Goal: Obtain resource: Download file/media

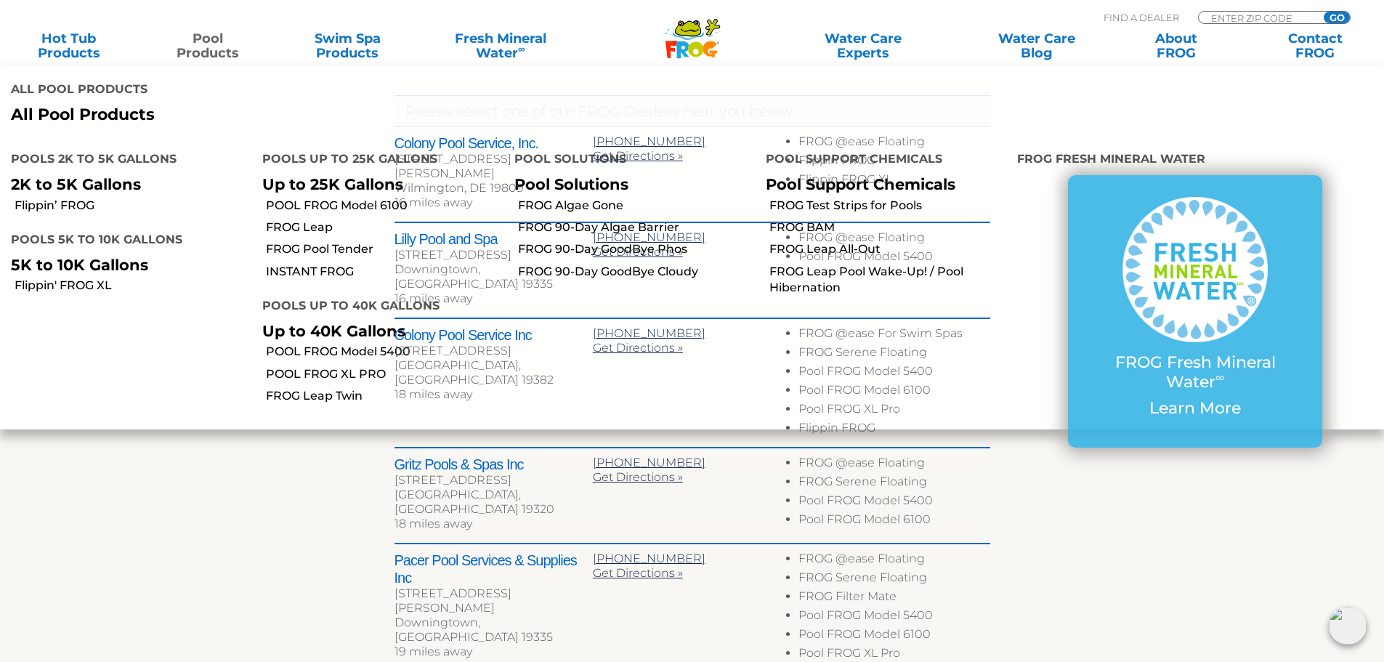
click at [214, 43] on link "Pool Products" at bounding box center [208, 45] width 108 height 29
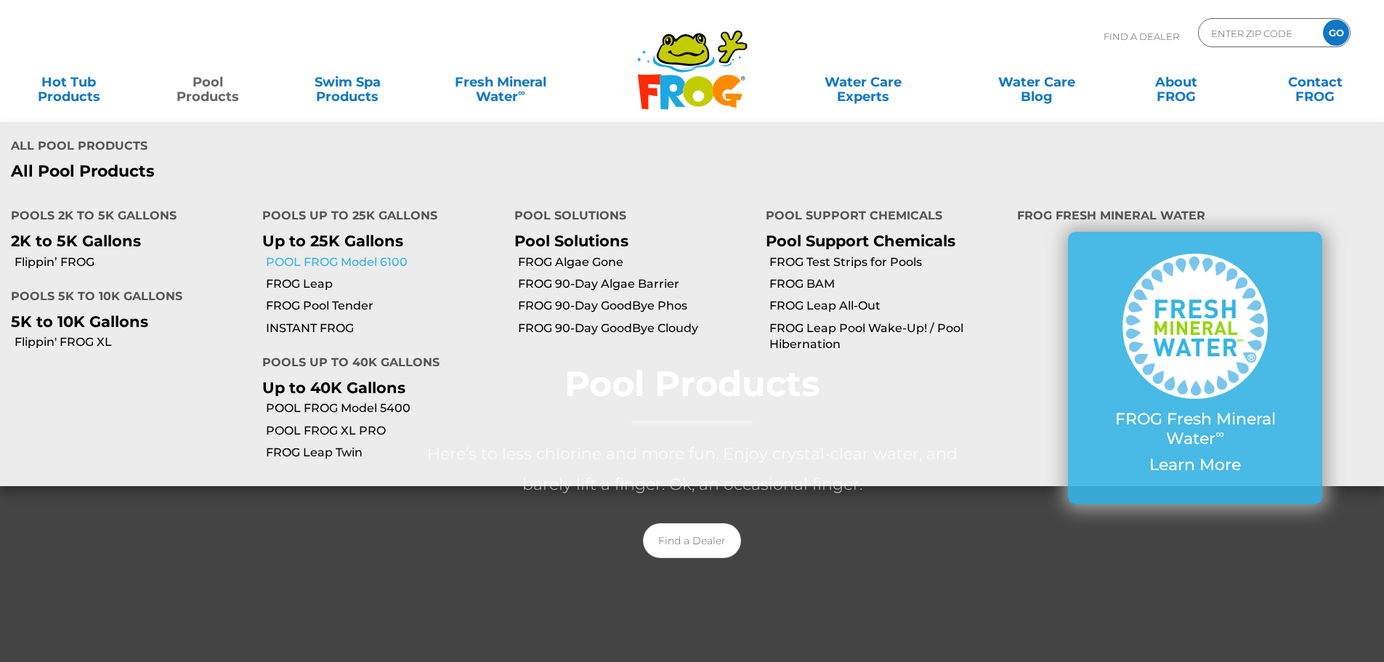
click at [352, 254] on link "POOL FROG Model 6100" at bounding box center [384, 262] width 237 height 16
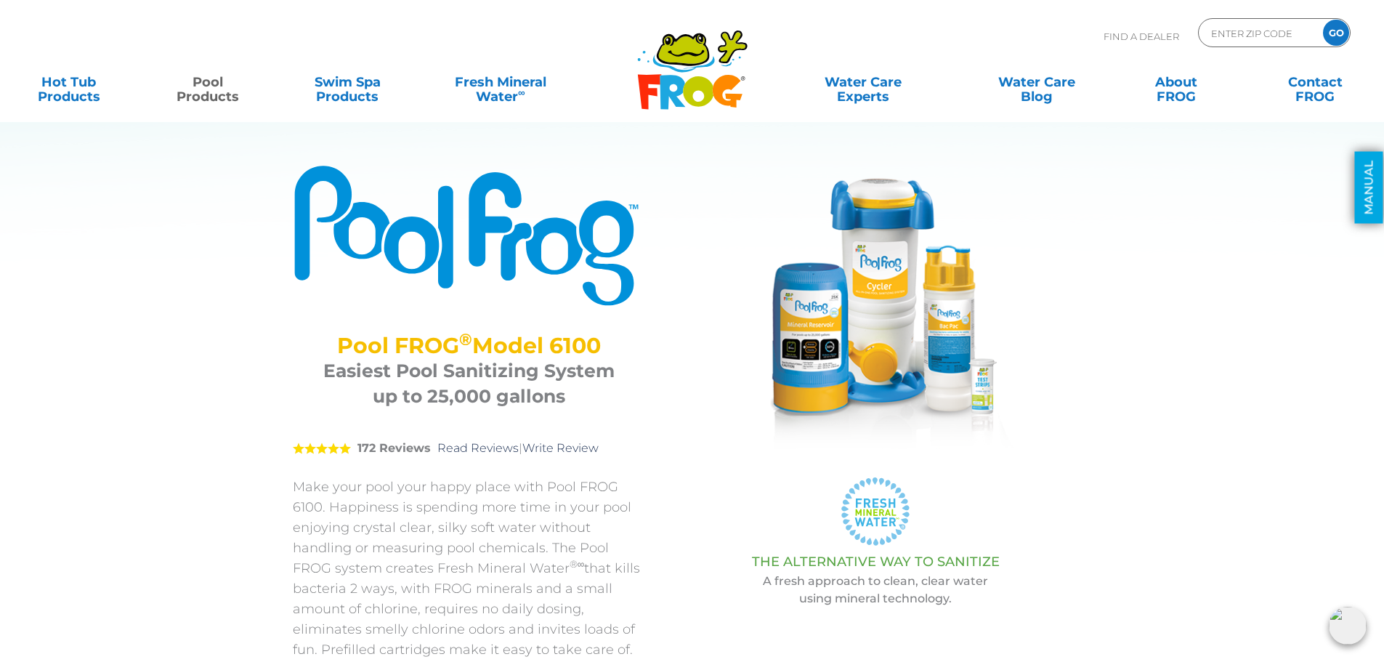
click at [1355, 182] on link "MANUAL" at bounding box center [1369, 188] width 28 height 72
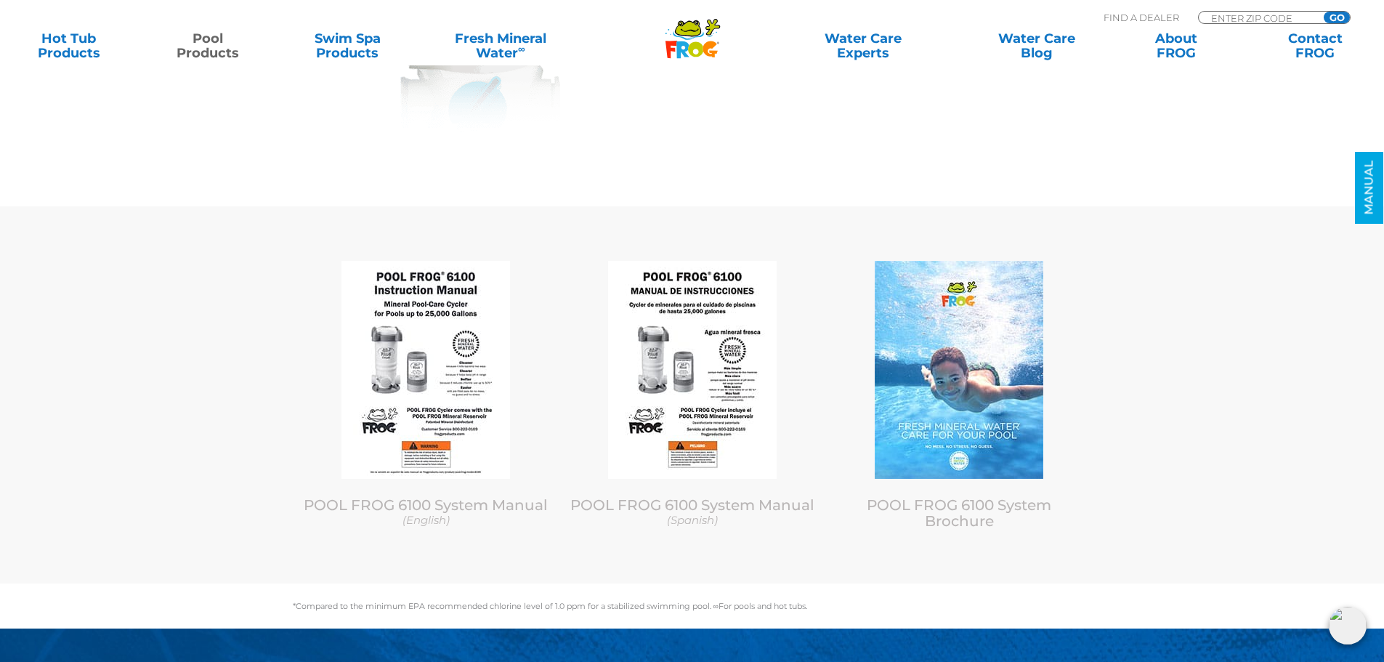
scroll to position [6279, 0]
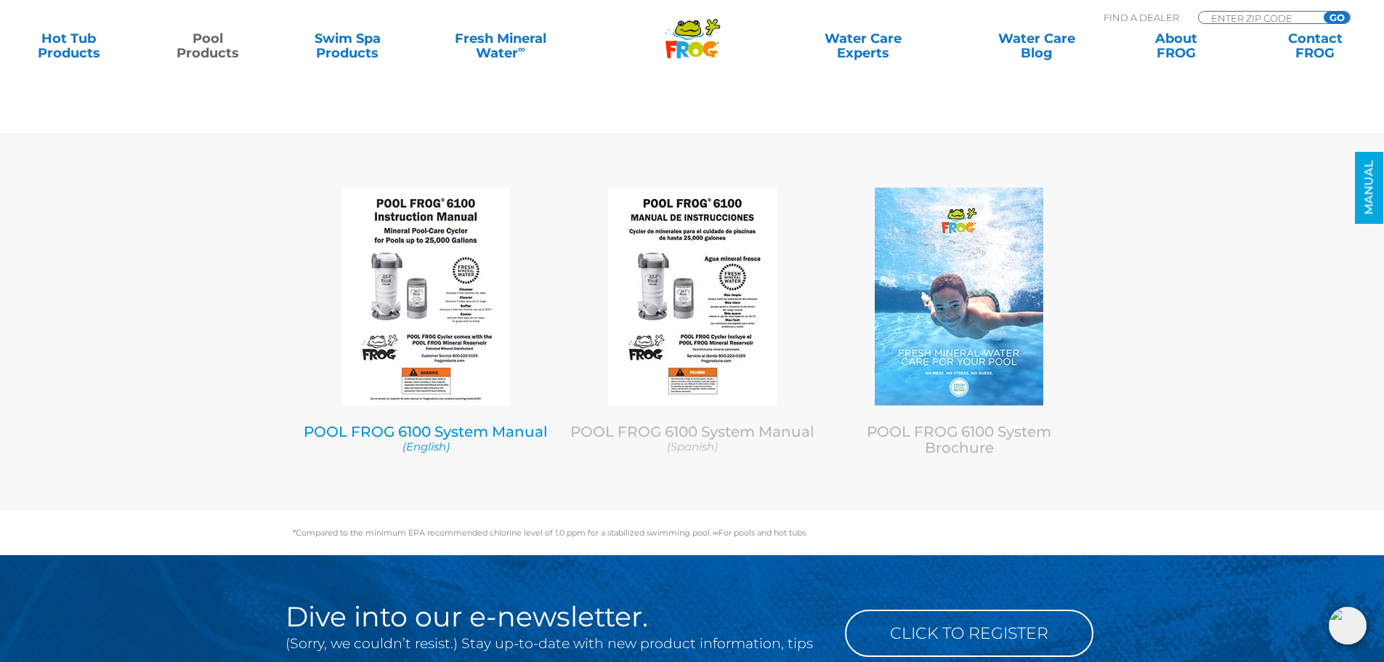
click at [505, 436] on link "POOL FROG 6100 System Manual (English)" at bounding box center [426, 438] width 245 height 31
